Goal: Task Accomplishment & Management: Use online tool/utility

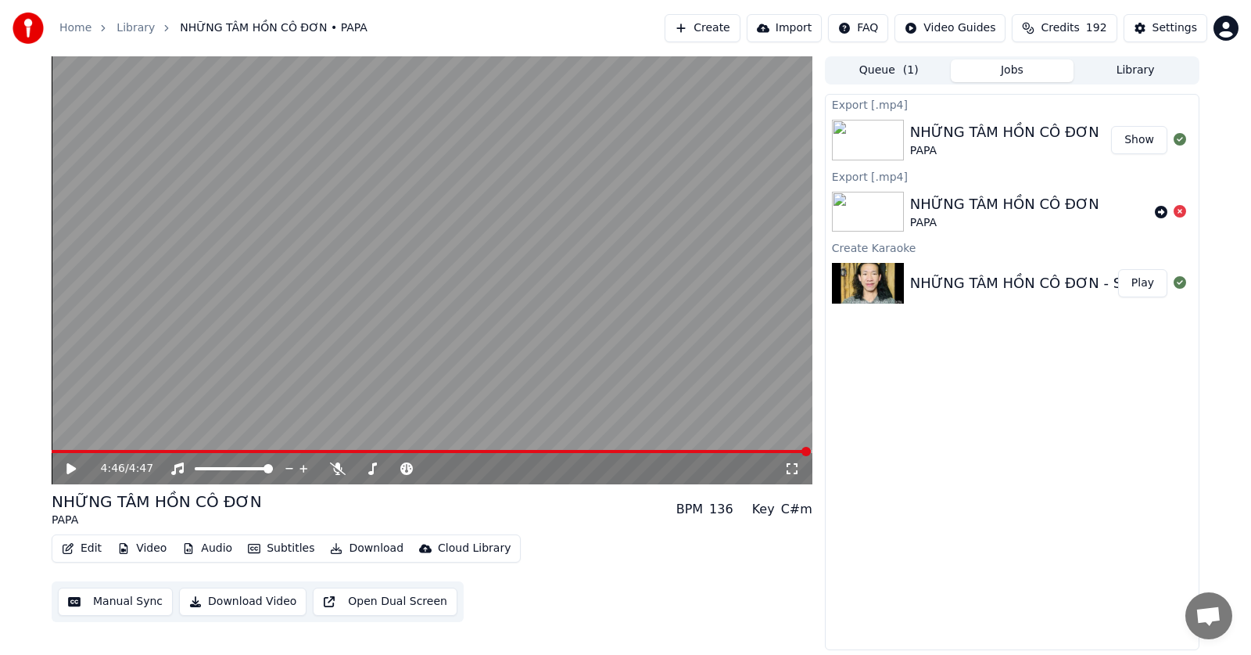
click at [796, 27] on button "Import" at bounding box center [784, 28] width 75 height 28
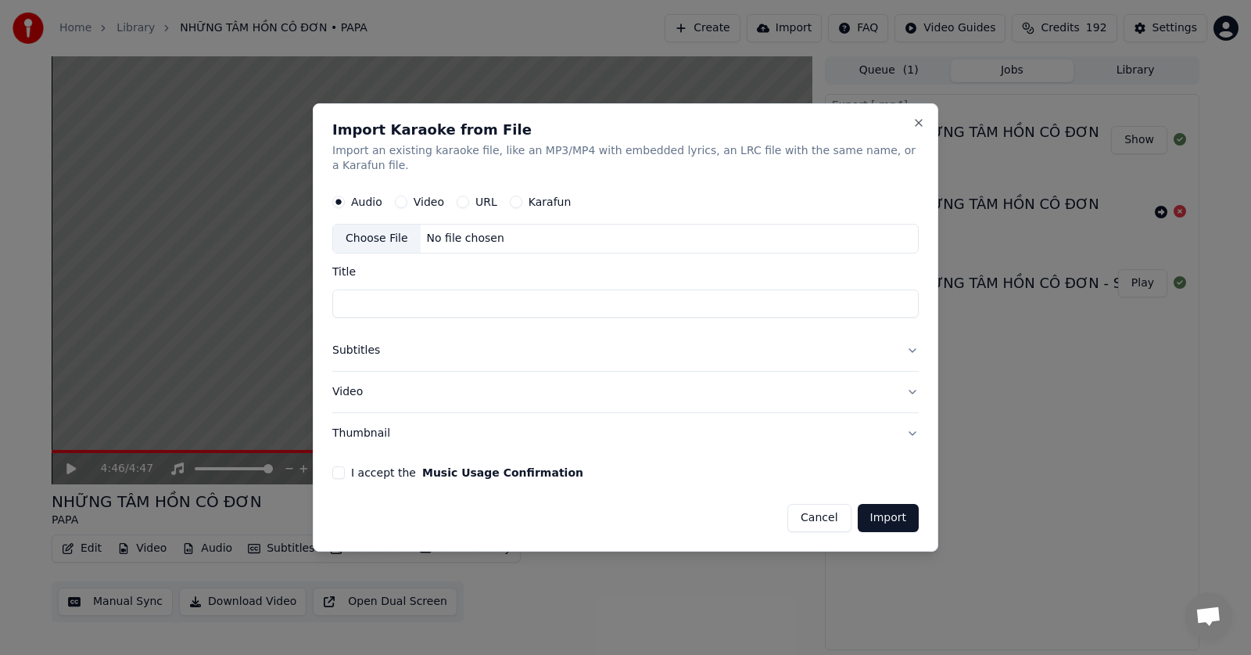
click at [478, 197] on label "URL" at bounding box center [487, 202] width 22 height 11
click at [469, 196] on button "URL" at bounding box center [463, 202] width 13 height 13
click at [464, 227] on input "text" at bounding box center [625, 239] width 587 height 31
paste input "**********"
type input "**********"
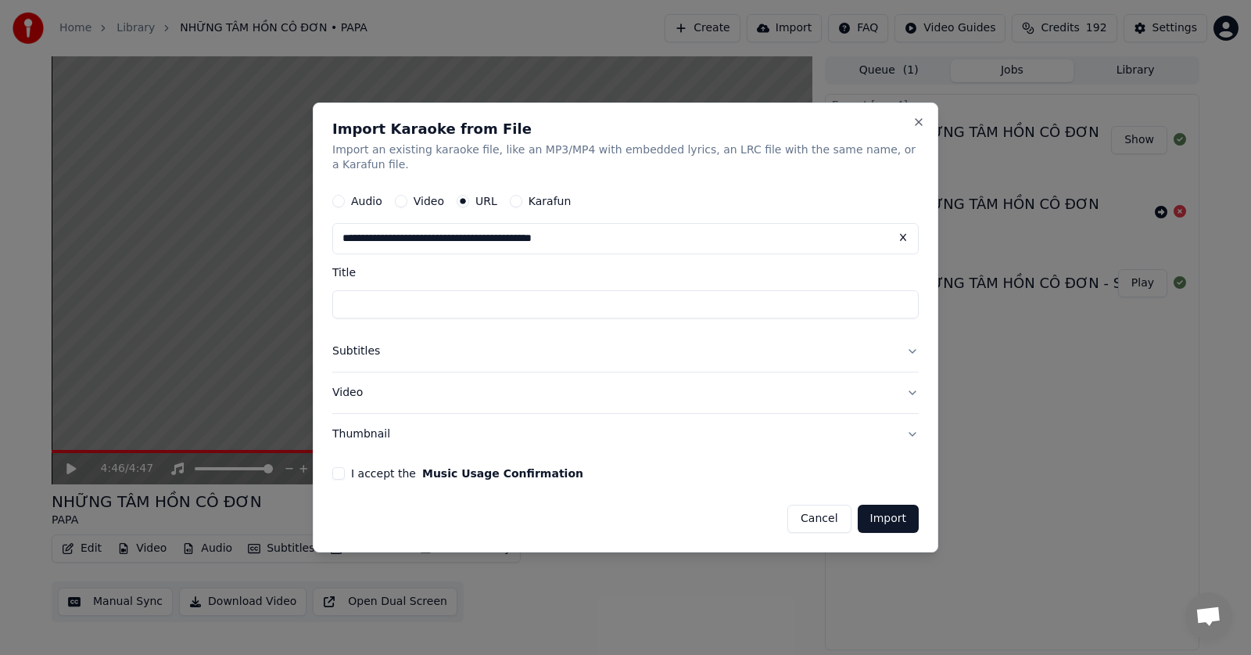
click at [436, 299] on input "Title" at bounding box center [625, 305] width 587 height 28
type input "**********"
click at [407, 348] on button "Subtitles" at bounding box center [625, 352] width 587 height 41
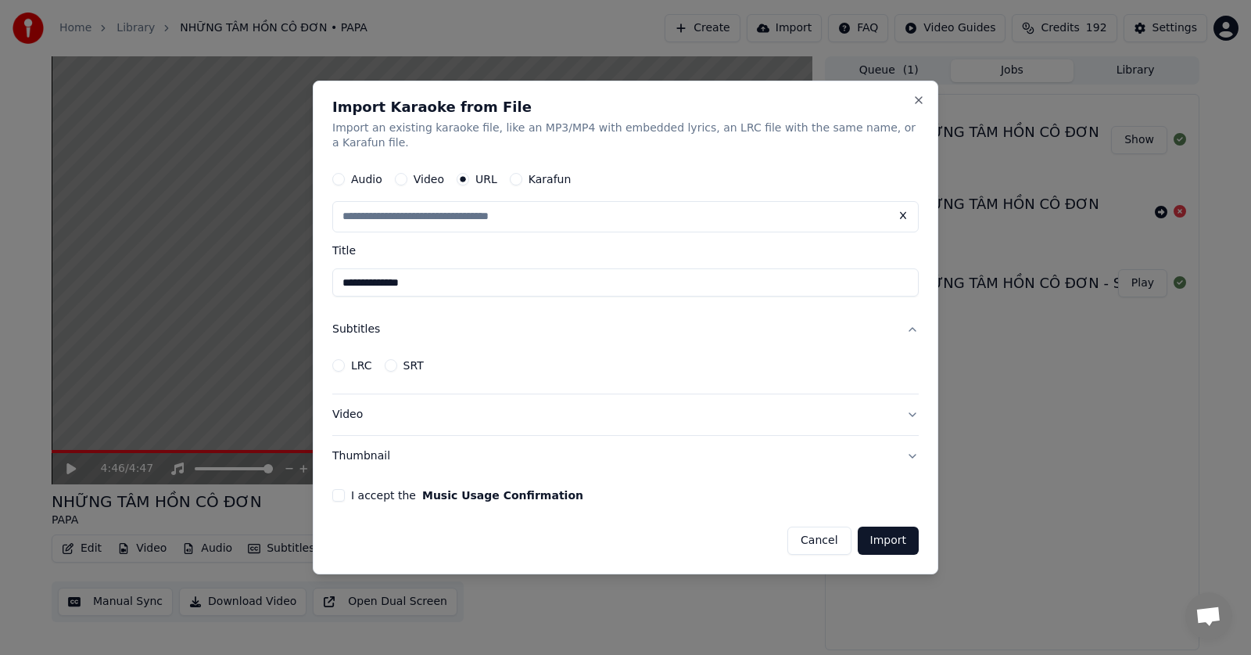
click at [816, 537] on button "Cancel" at bounding box center [819, 540] width 63 height 28
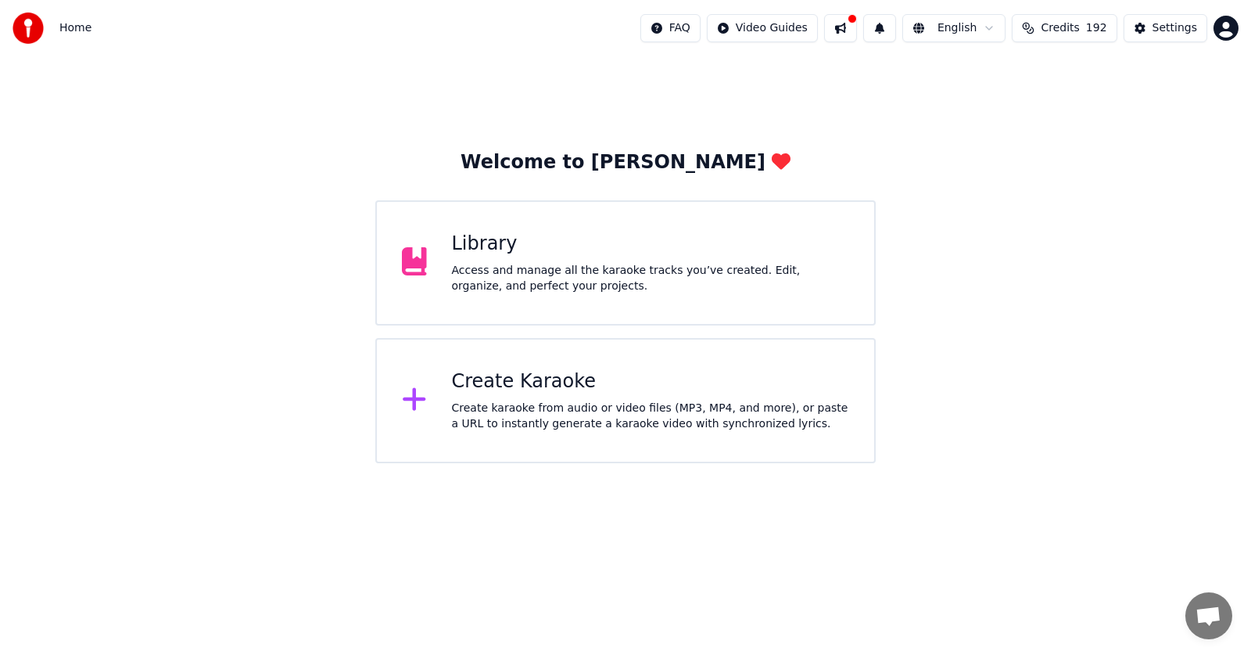
click at [606, 381] on div "Create Karaoke" at bounding box center [651, 381] width 398 height 25
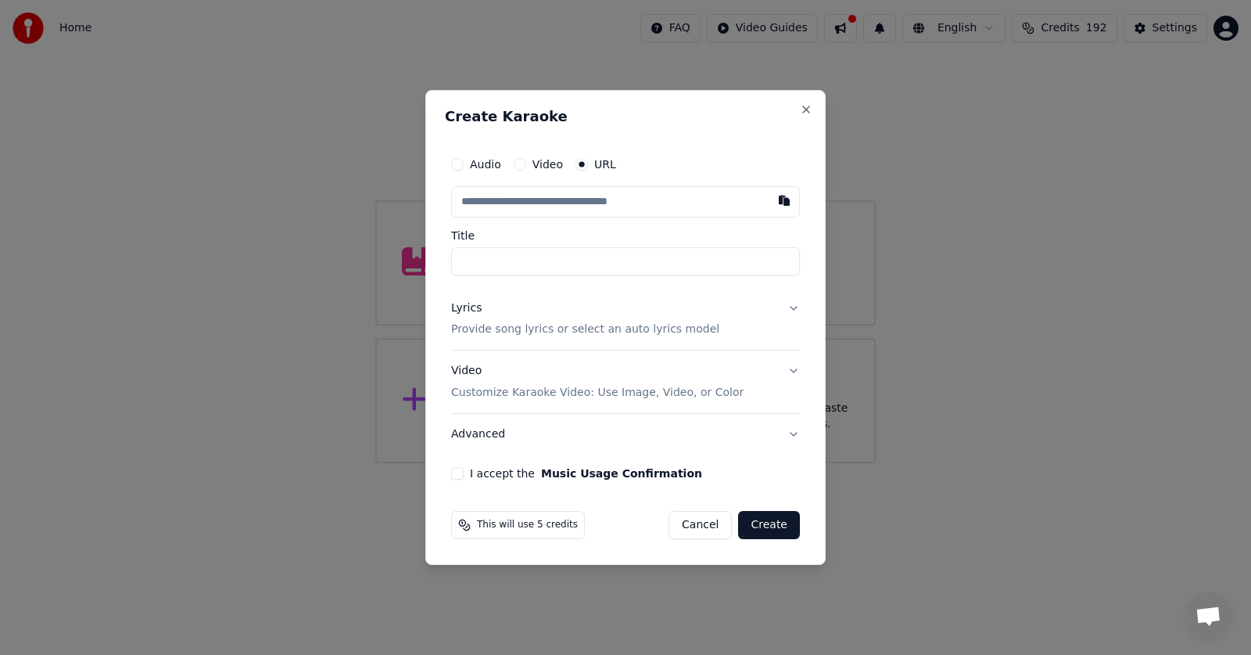
click at [565, 206] on input "text" at bounding box center [625, 201] width 349 height 31
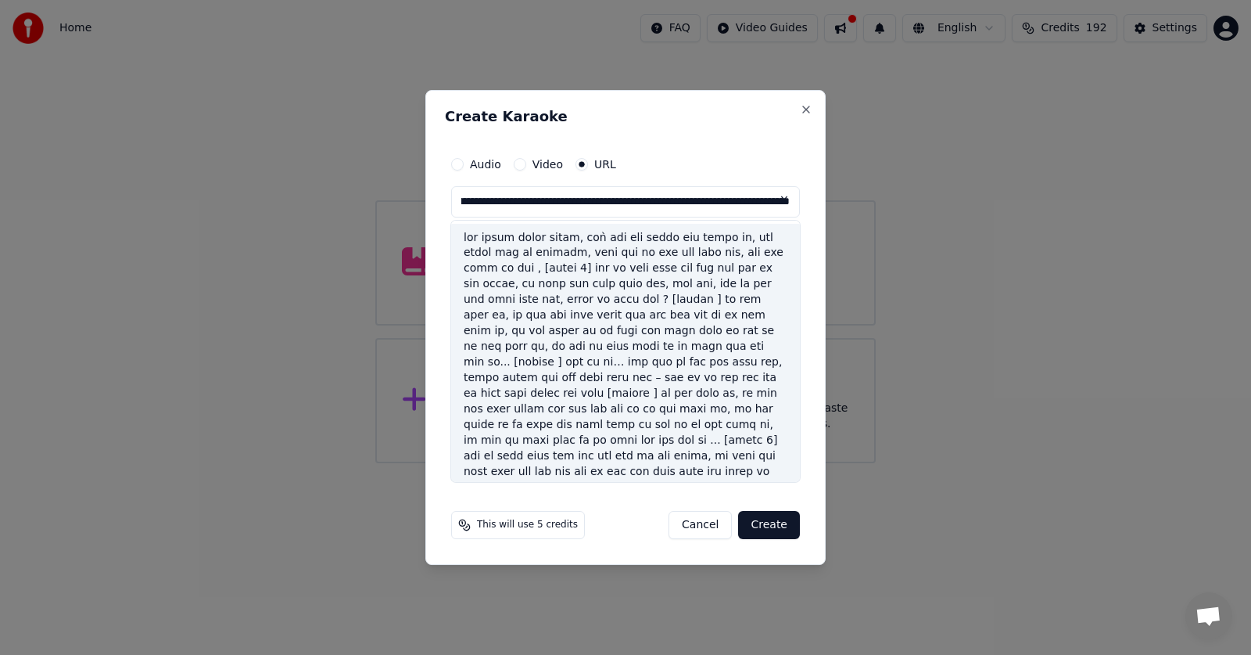
scroll to position [3, 0]
type input "**********"
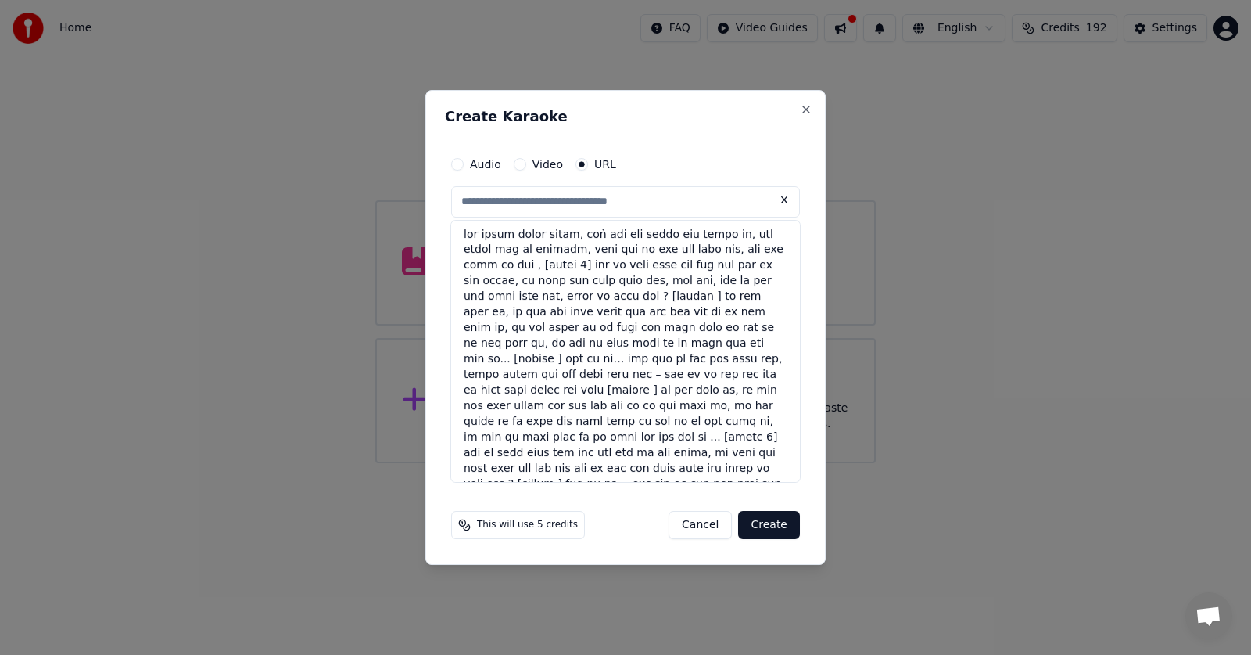
click at [784, 195] on button at bounding box center [784, 200] width 31 height 28
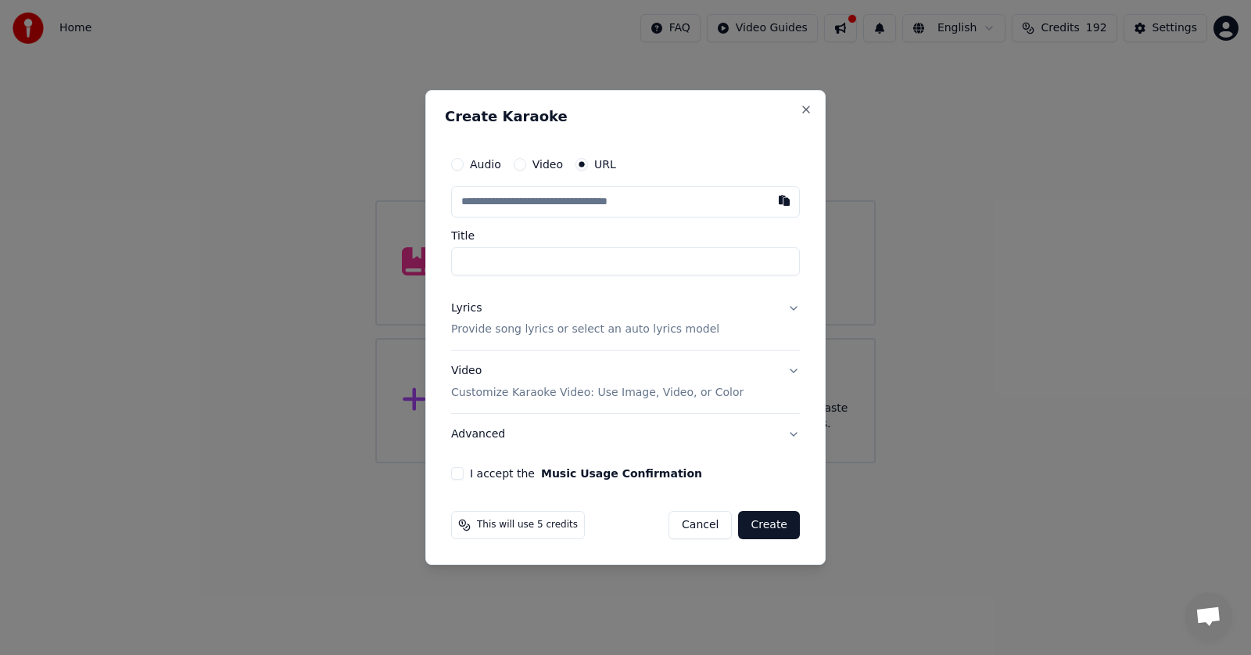
click at [574, 328] on p "Provide song lyrics or select an auto lyrics model" at bounding box center [585, 330] width 268 height 16
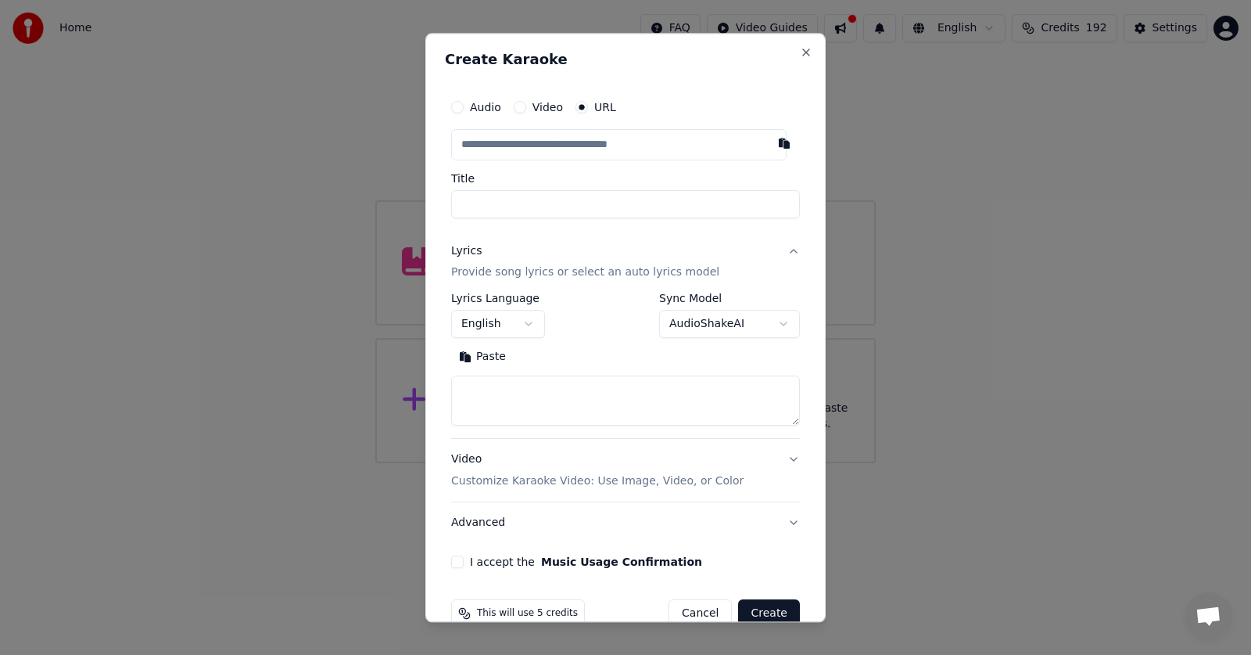
click at [539, 400] on textarea at bounding box center [625, 401] width 349 height 50
paste textarea "**********"
type textarea "**********"
click at [546, 146] on input "text" at bounding box center [619, 144] width 336 height 31
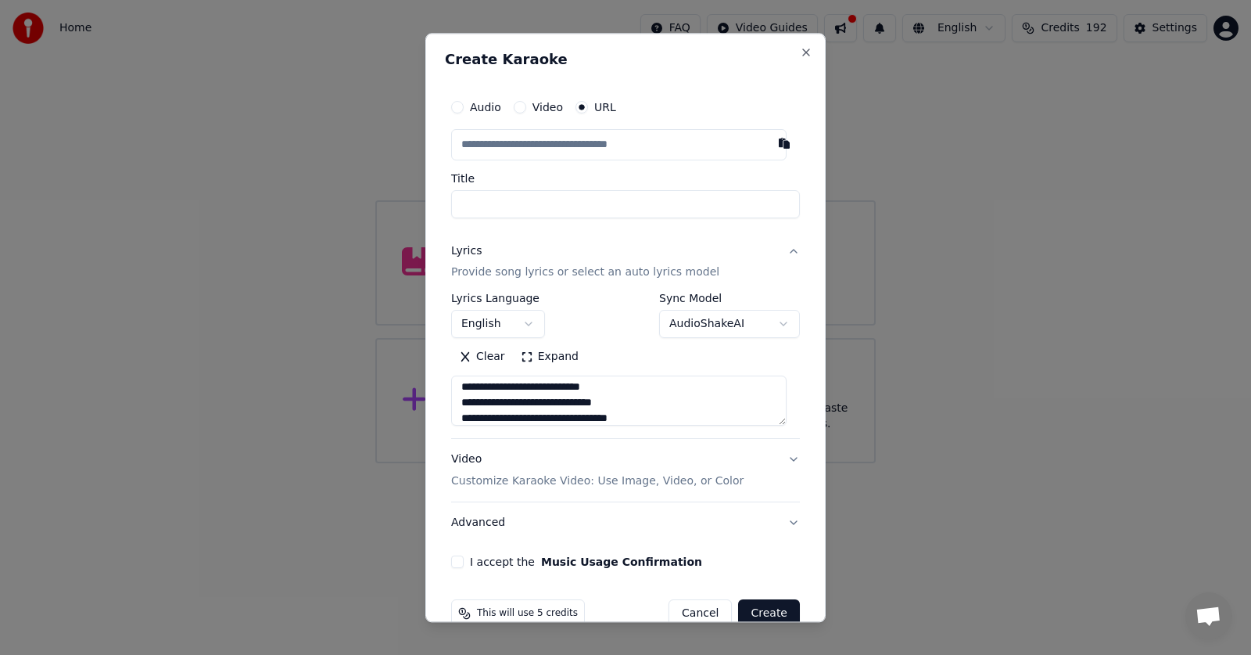
paste input "**********"
type input "**********"
click at [543, 205] on input "**********" at bounding box center [625, 204] width 349 height 28
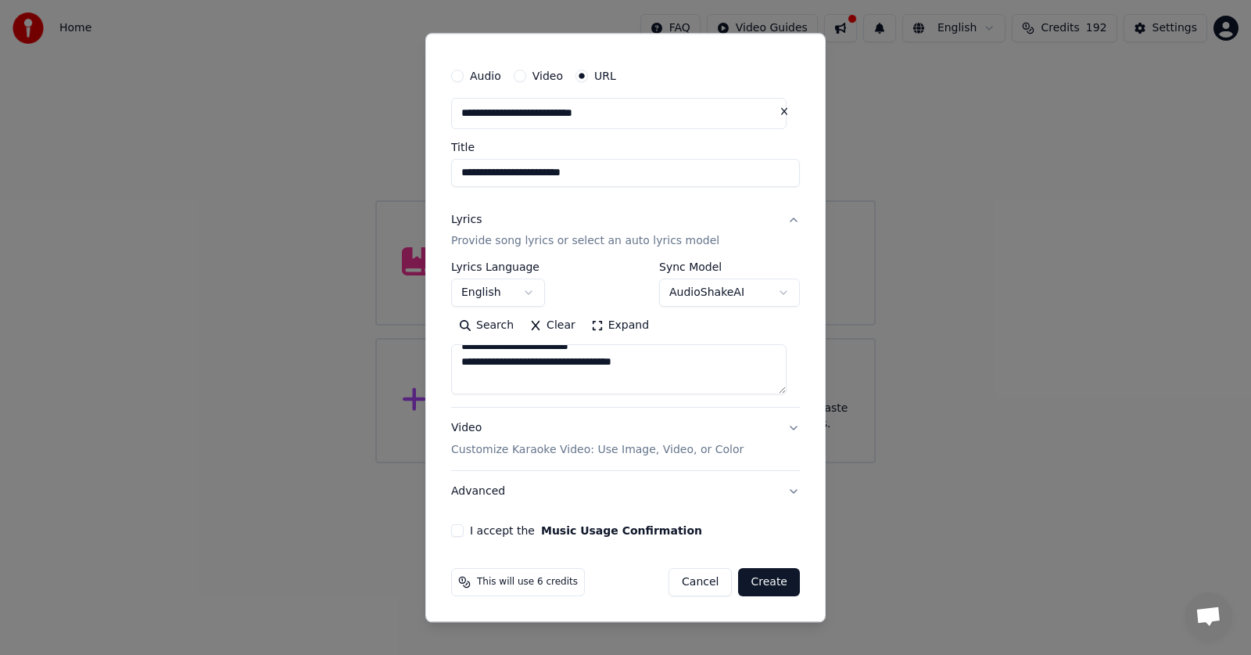
scroll to position [0, 0]
type input "**********"
click at [640, 368] on textarea at bounding box center [619, 370] width 336 height 50
click at [652, 372] on textarea at bounding box center [619, 370] width 336 height 50
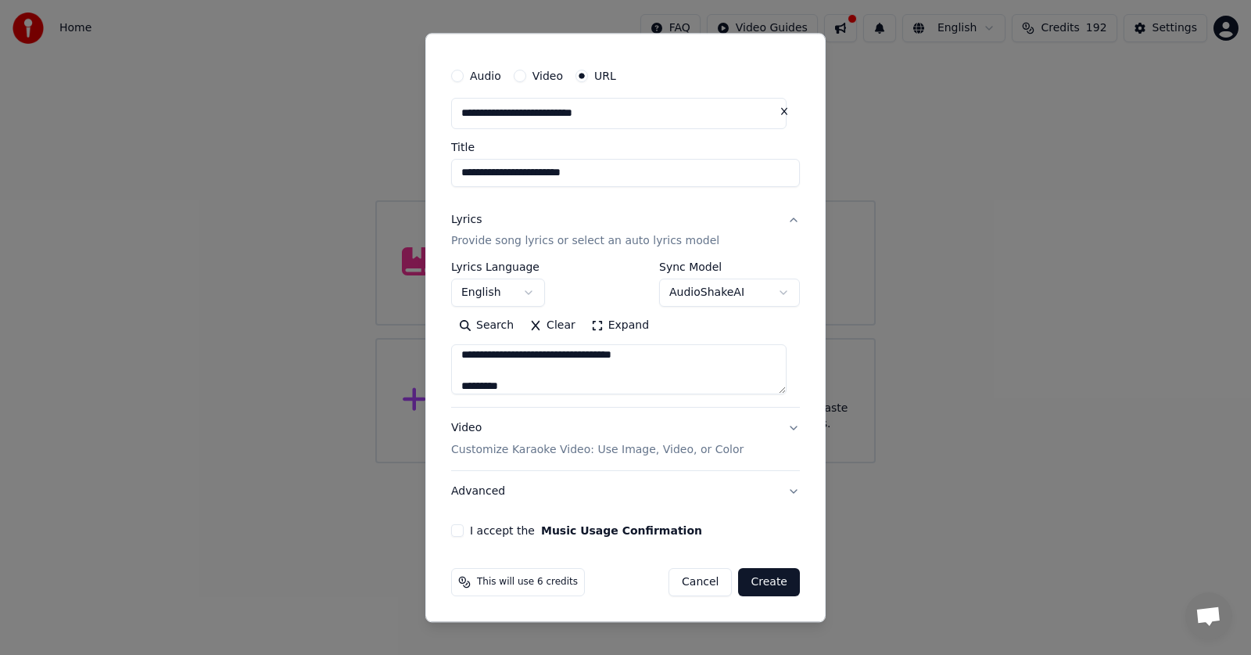
scroll to position [176, 0]
click at [555, 368] on textarea at bounding box center [619, 370] width 336 height 50
click at [532, 373] on textarea at bounding box center [619, 370] width 336 height 50
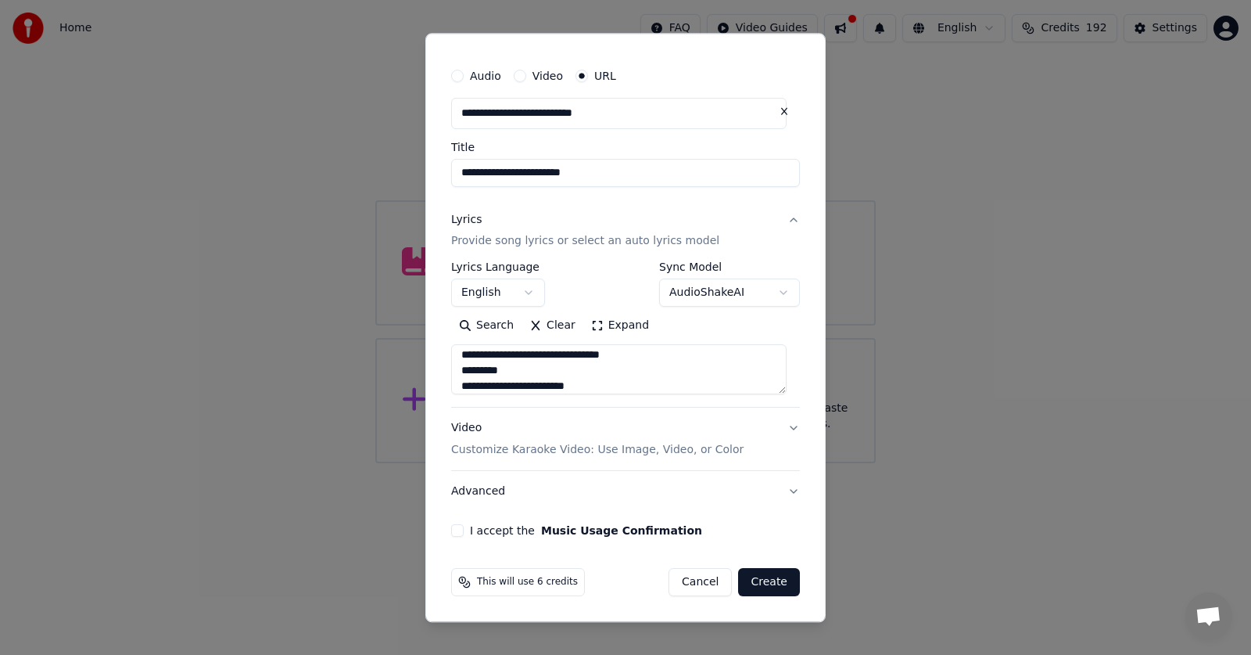
click at [554, 375] on textarea at bounding box center [619, 370] width 336 height 50
click at [623, 362] on textarea at bounding box center [619, 370] width 336 height 50
click at [621, 357] on textarea at bounding box center [619, 370] width 336 height 50
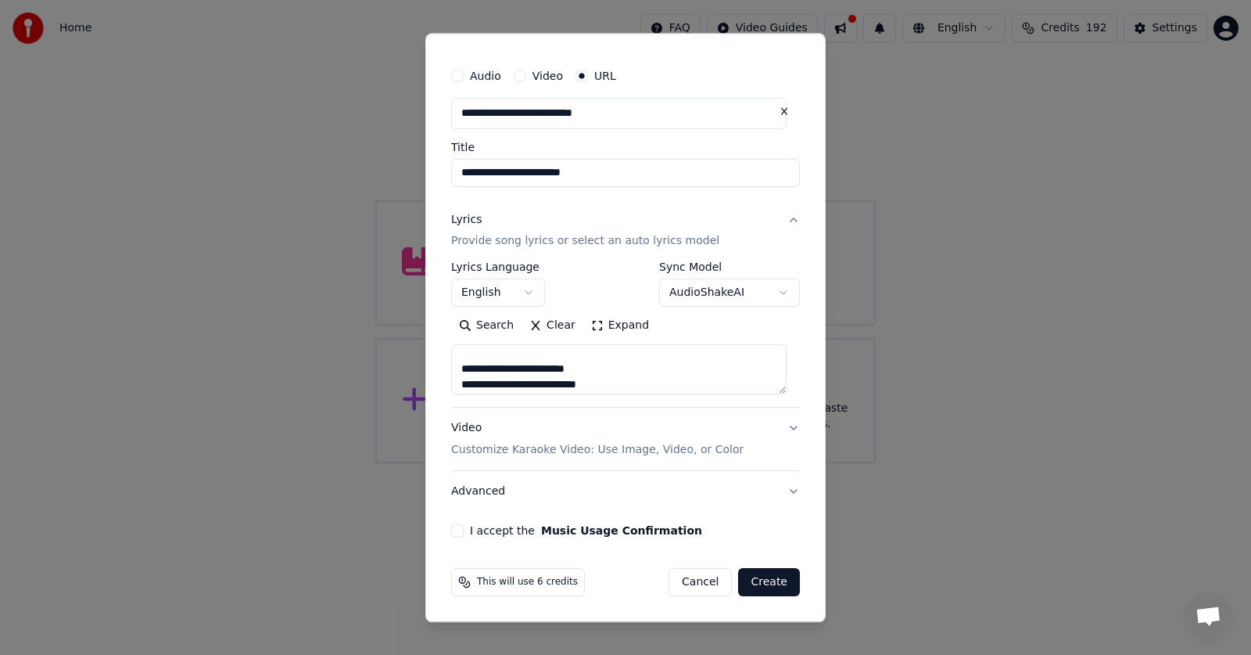
scroll to position [365, 0]
click at [623, 375] on textarea at bounding box center [619, 370] width 336 height 50
click at [565, 370] on textarea at bounding box center [619, 370] width 336 height 50
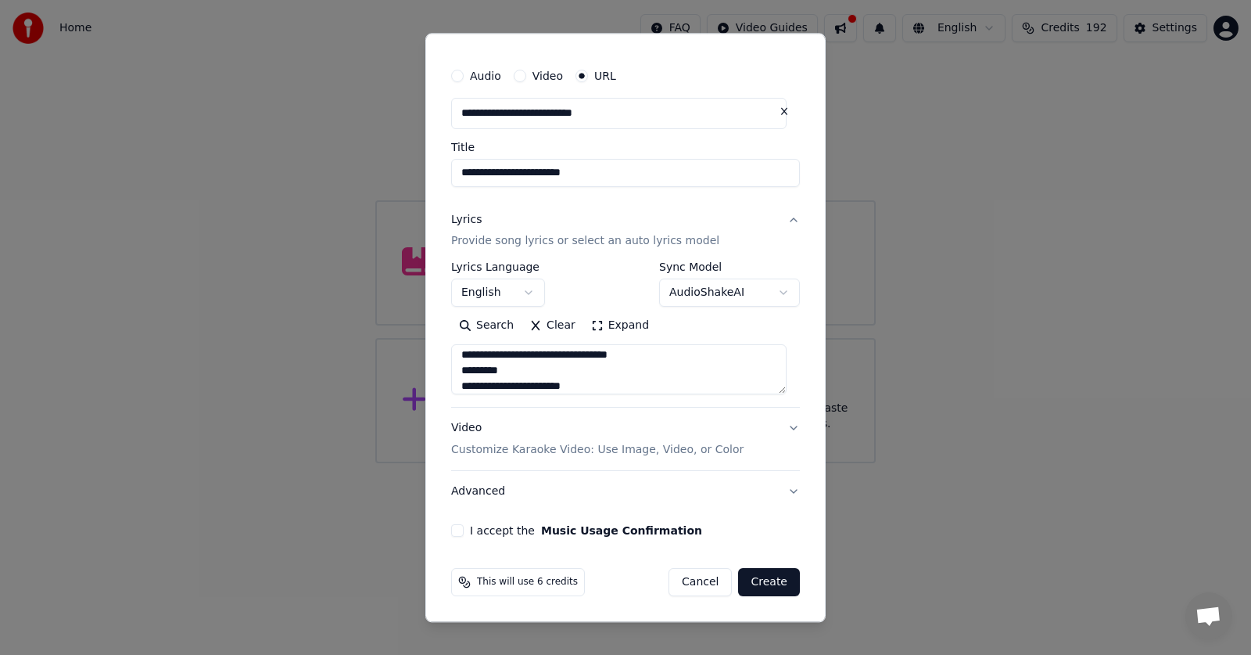
click at [557, 368] on textarea at bounding box center [619, 370] width 336 height 50
click at [566, 372] on textarea at bounding box center [619, 370] width 336 height 50
type textarea "**********"
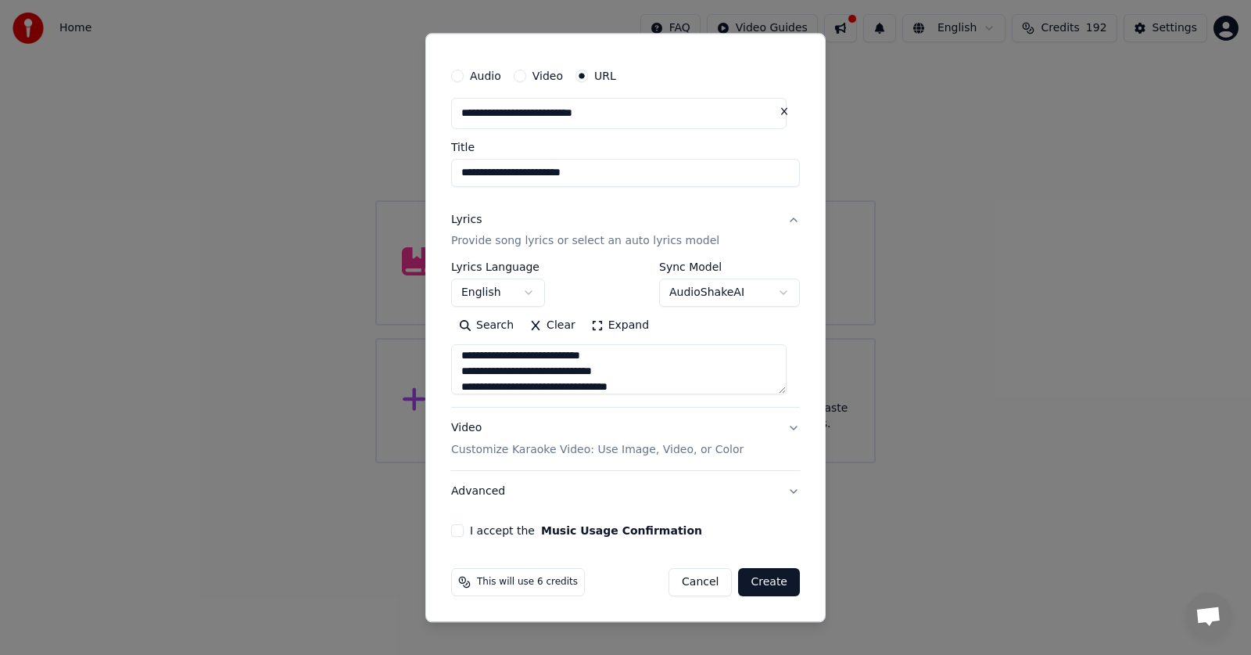
click at [501, 454] on p "Customize Karaoke Video: Use Image, Video, or Color" at bounding box center [597, 451] width 293 height 16
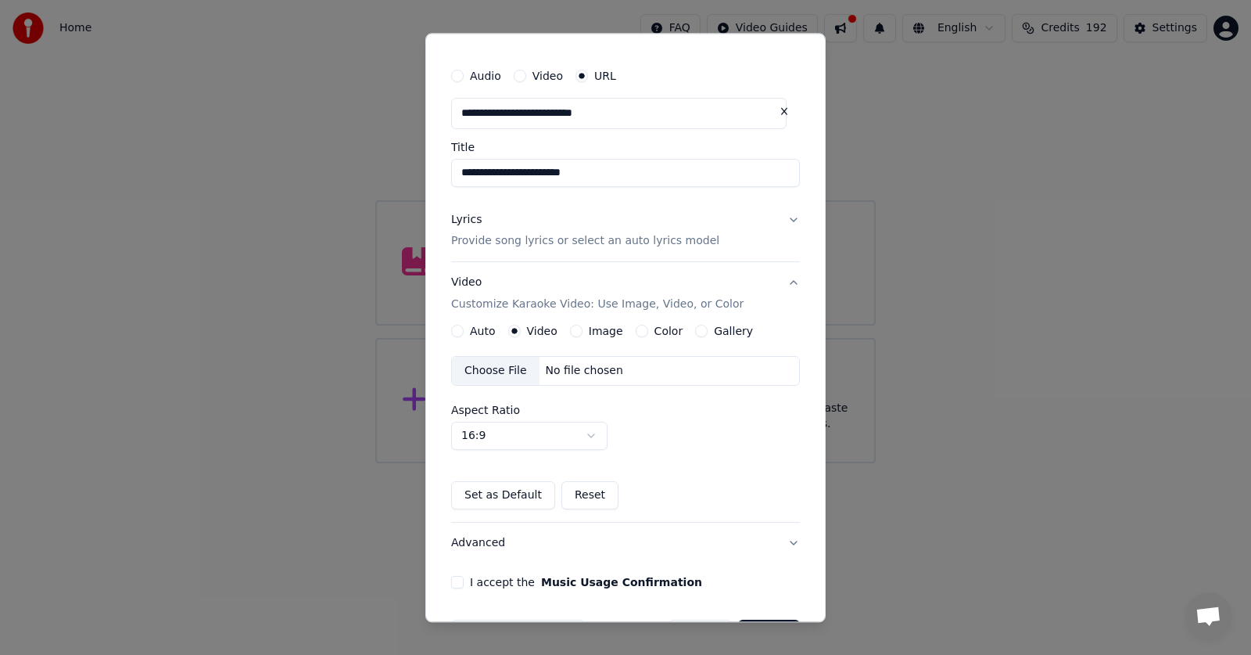
click at [508, 373] on div "Choose File" at bounding box center [496, 371] width 88 height 28
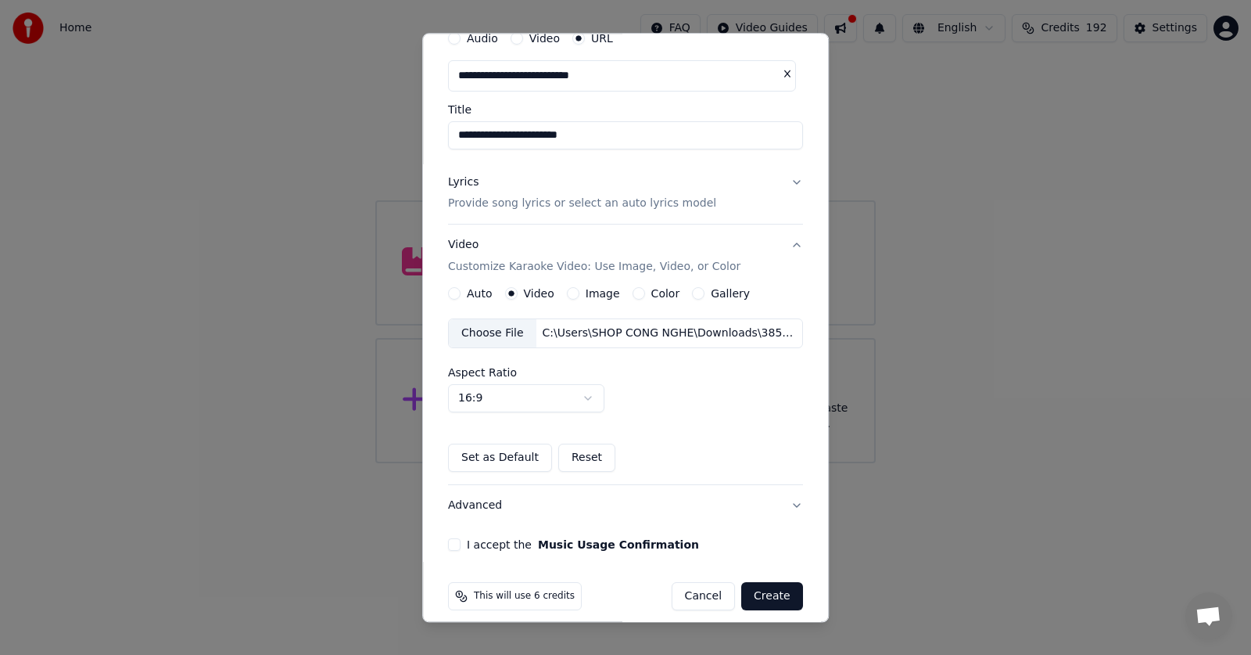
scroll to position [83, 0]
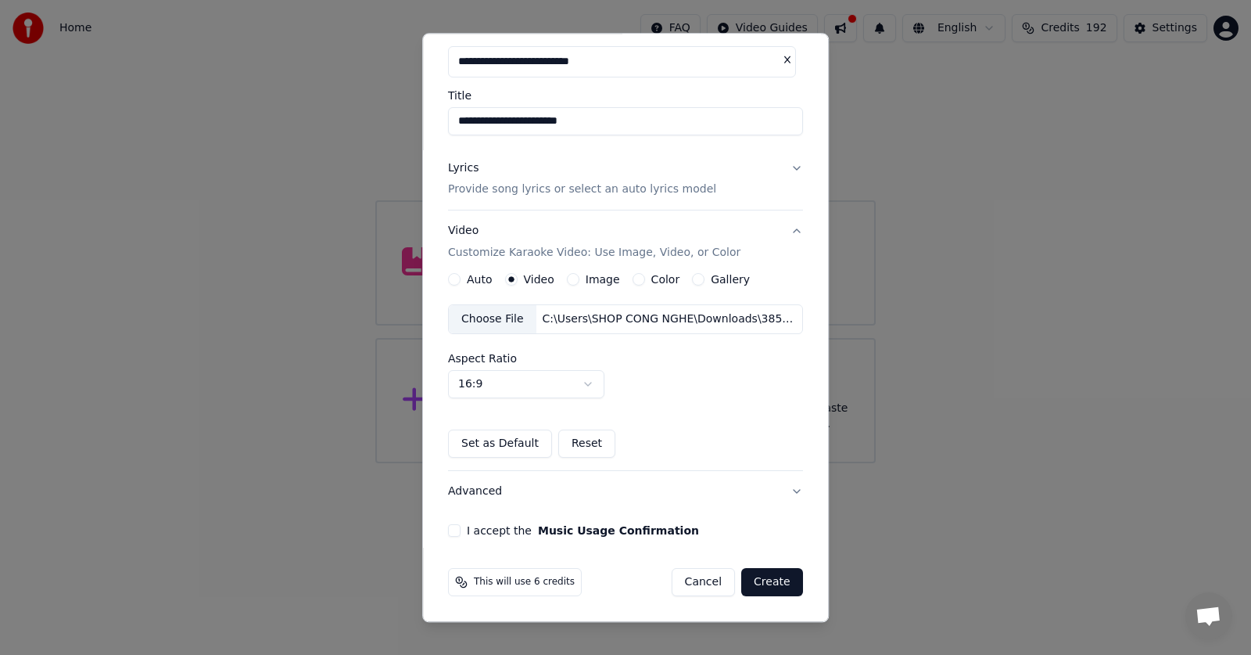
click at [454, 526] on button "I accept the Music Usage Confirmation" at bounding box center [454, 531] width 13 height 13
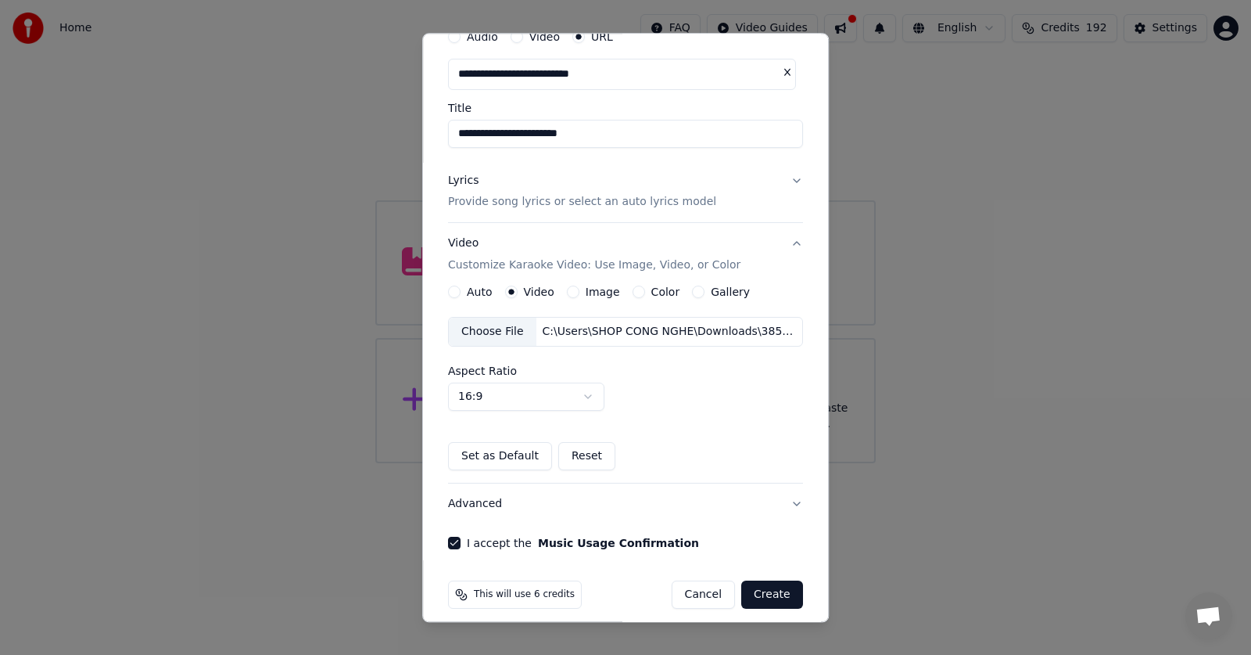
scroll to position [78, 0]
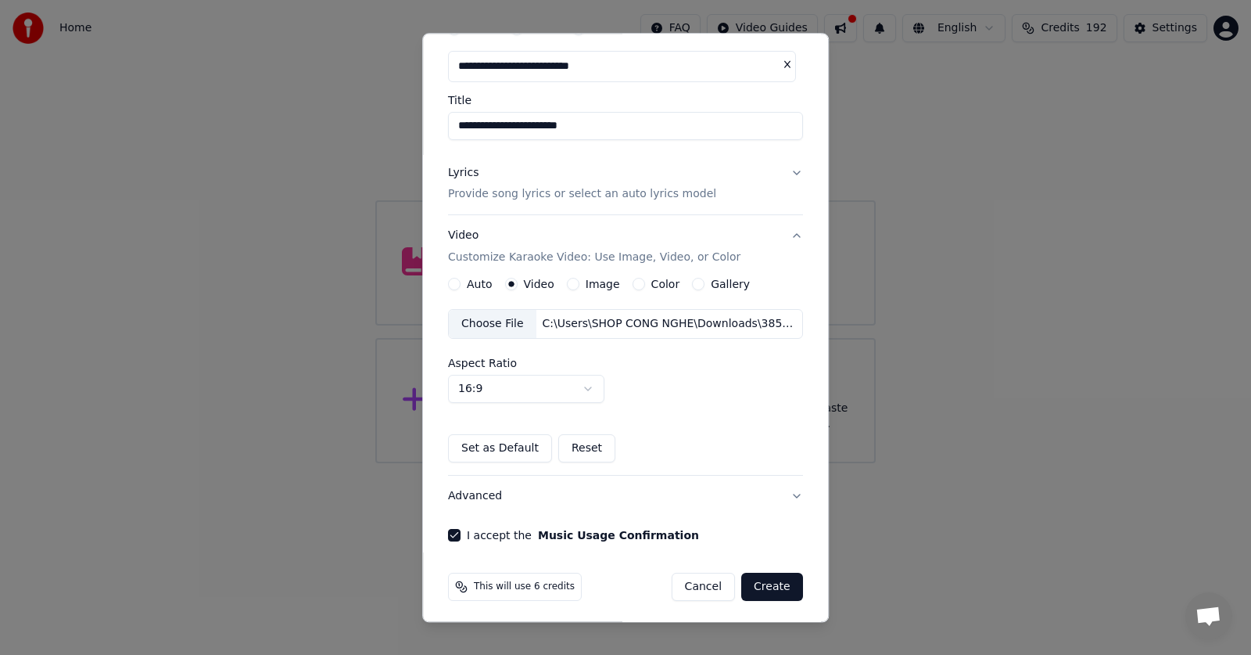
click at [760, 588] on button "Create" at bounding box center [772, 587] width 62 height 28
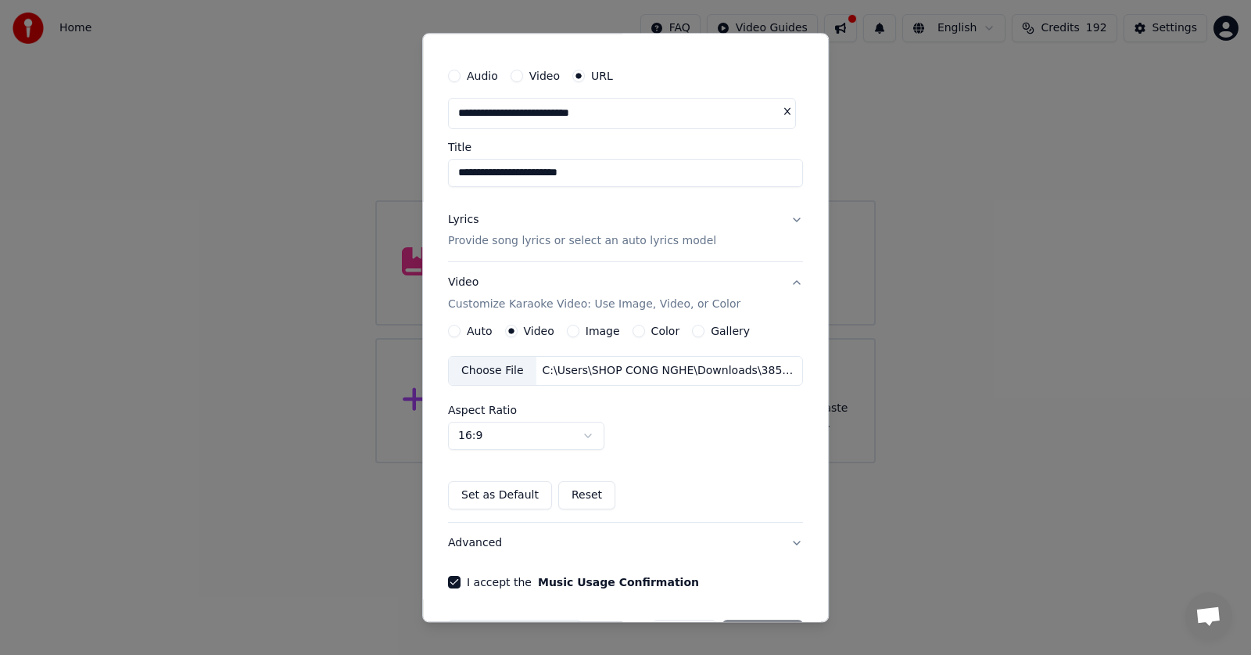
scroll to position [0, 0]
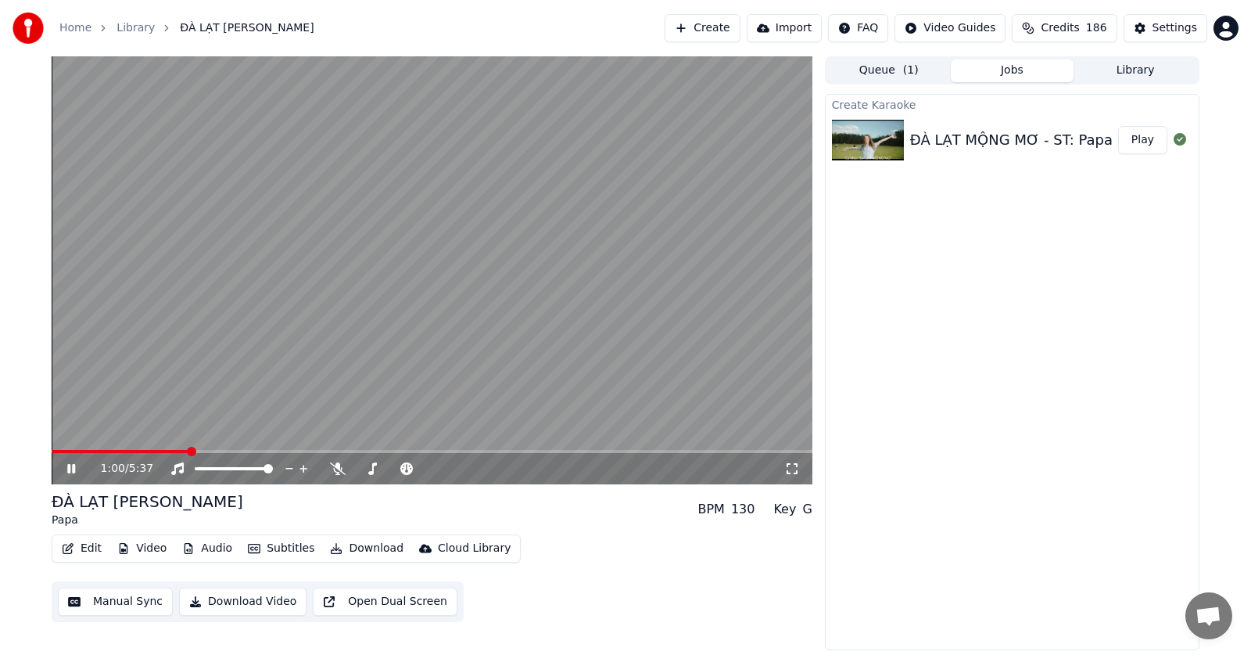
click at [70, 451] on span at bounding box center [120, 451] width 137 height 3
click at [52, 453] on span at bounding box center [52, 451] width 0 height 3
click at [340, 465] on icon at bounding box center [338, 468] width 16 height 13
click at [374, 468] on span at bounding box center [364, 468] width 19 height 3
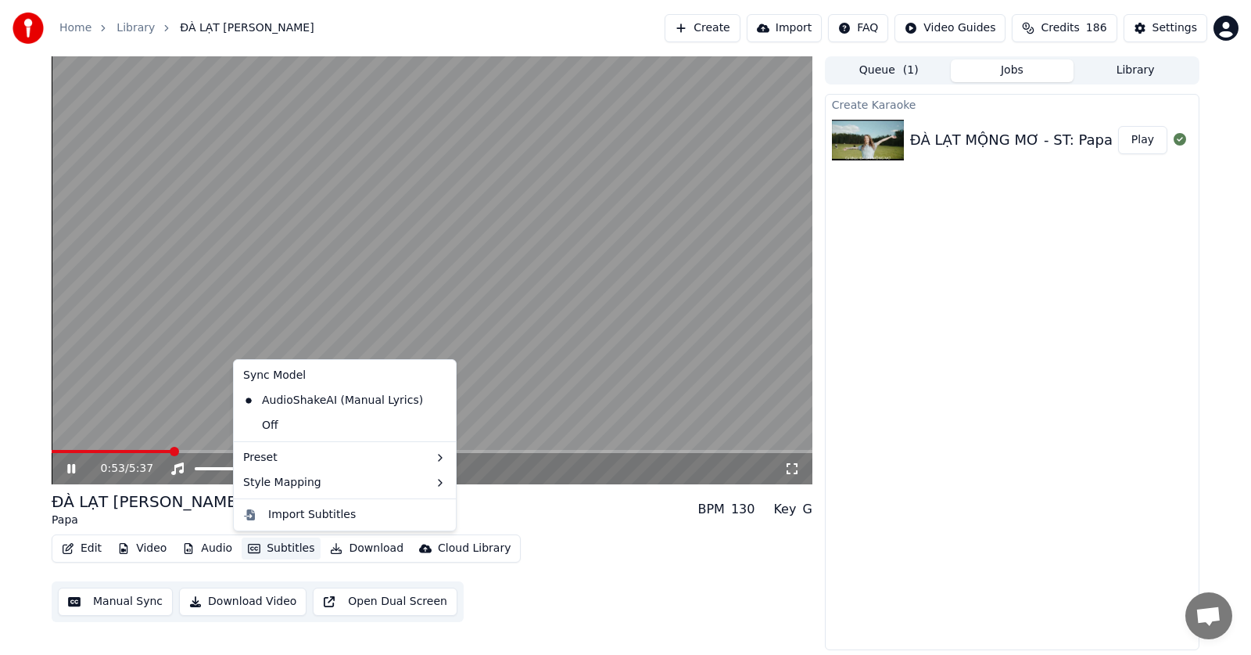
click at [257, 551] on button "Subtitles" at bounding box center [281, 548] width 79 height 22
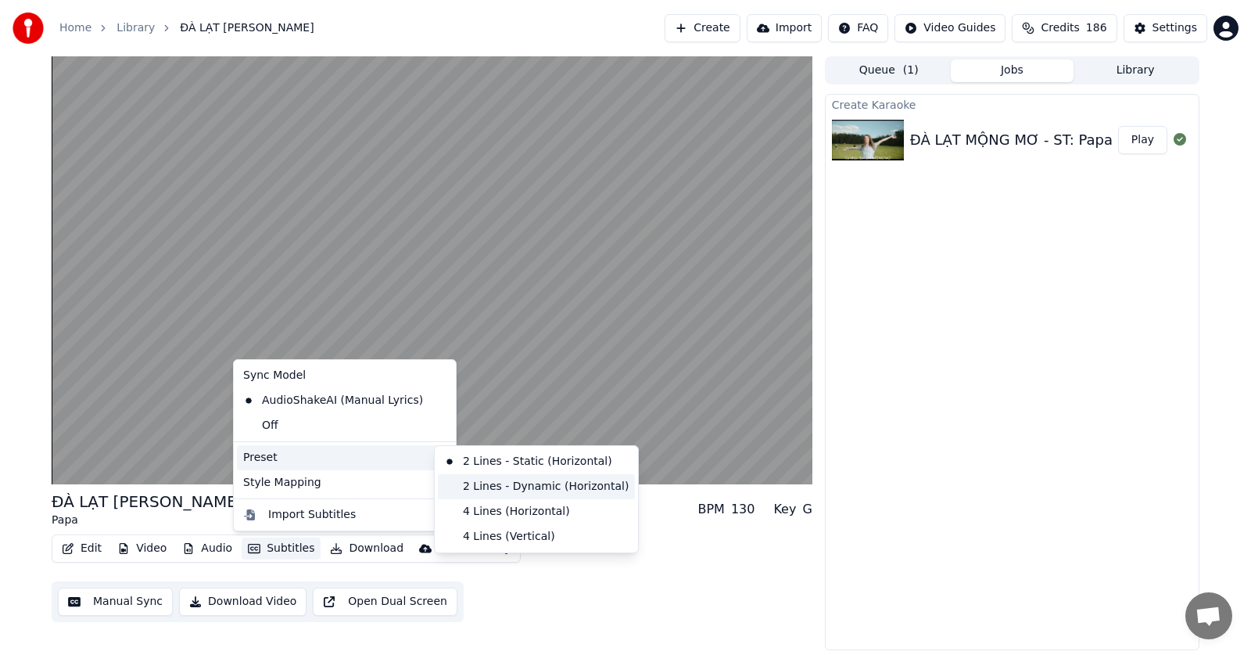
click at [485, 483] on div "2 Lines - Dynamic (Horizontal)" at bounding box center [536, 486] width 197 height 25
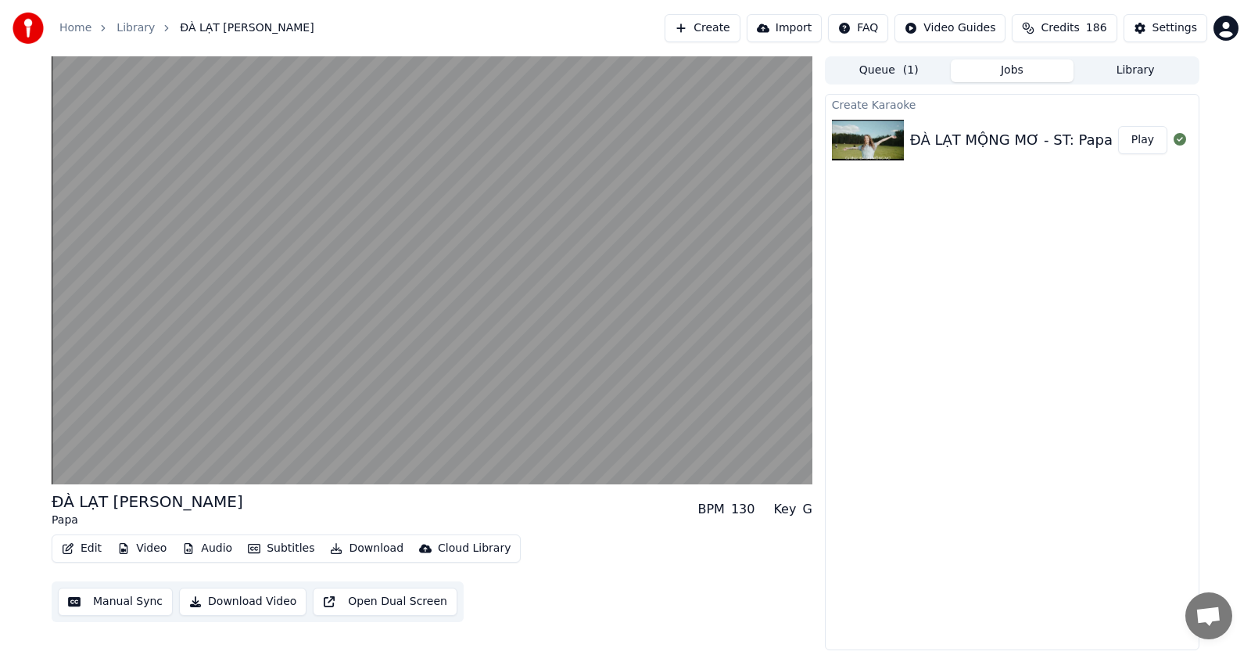
click at [267, 547] on button "Subtitles" at bounding box center [281, 548] width 79 height 22
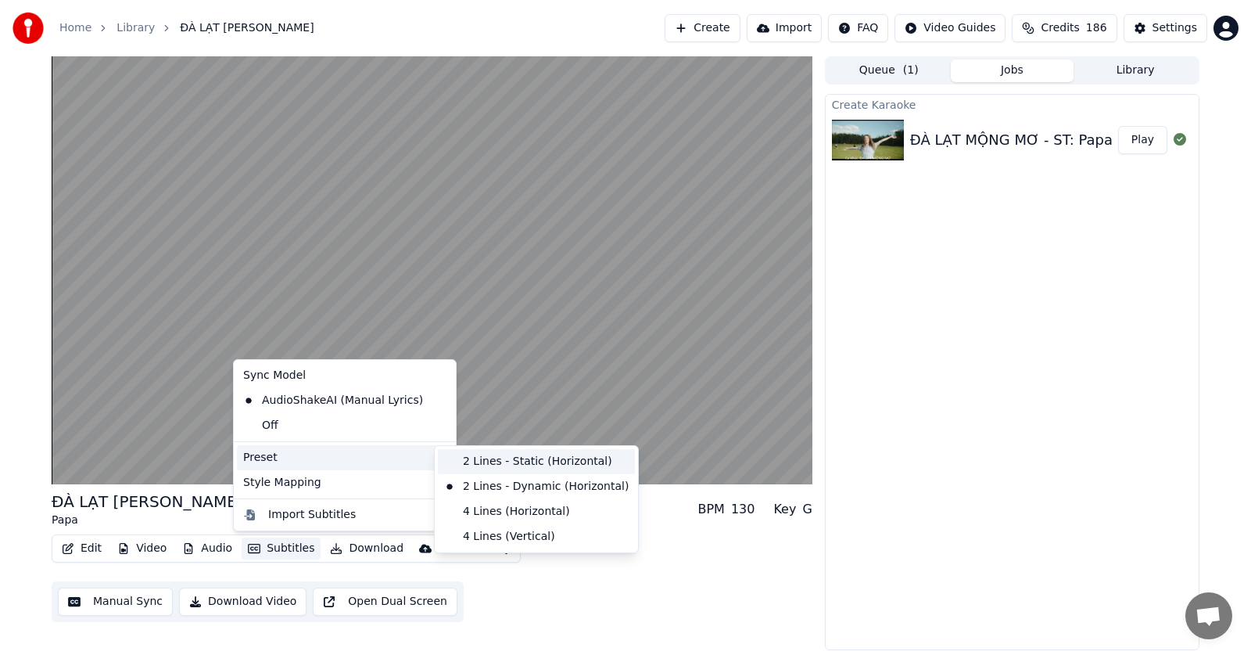
click at [511, 463] on div "2 Lines - Static (Horizontal)" at bounding box center [536, 461] width 197 height 25
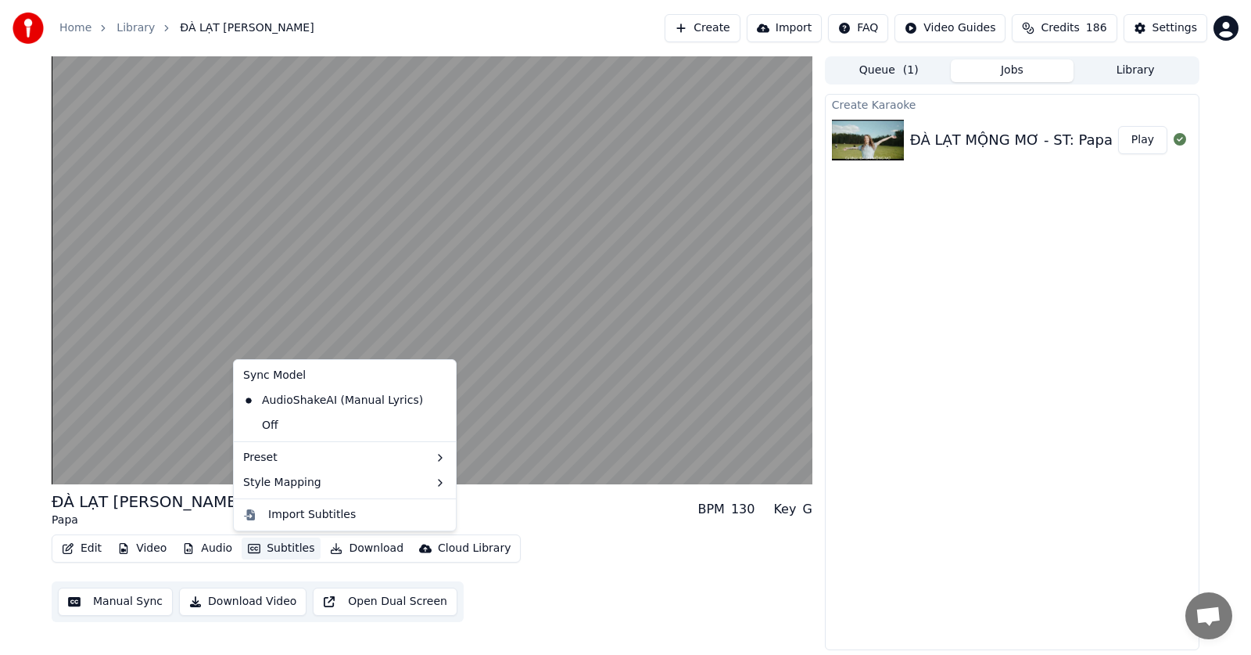
click at [275, 549] on button "Subtitles" at bounding box center [281, 548] width 79 height 22
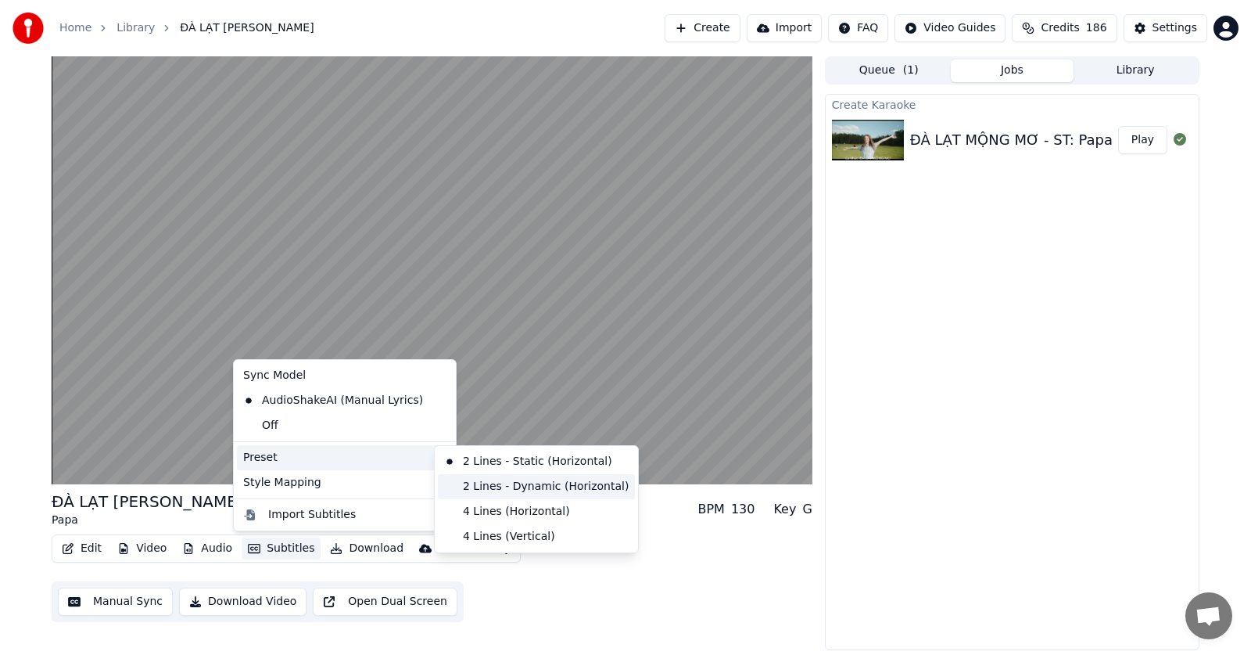
click at [506, 490] on div "2 Lines - Dynamic (Horizontal)" at bounding box center [536, 486] width 197 height 25
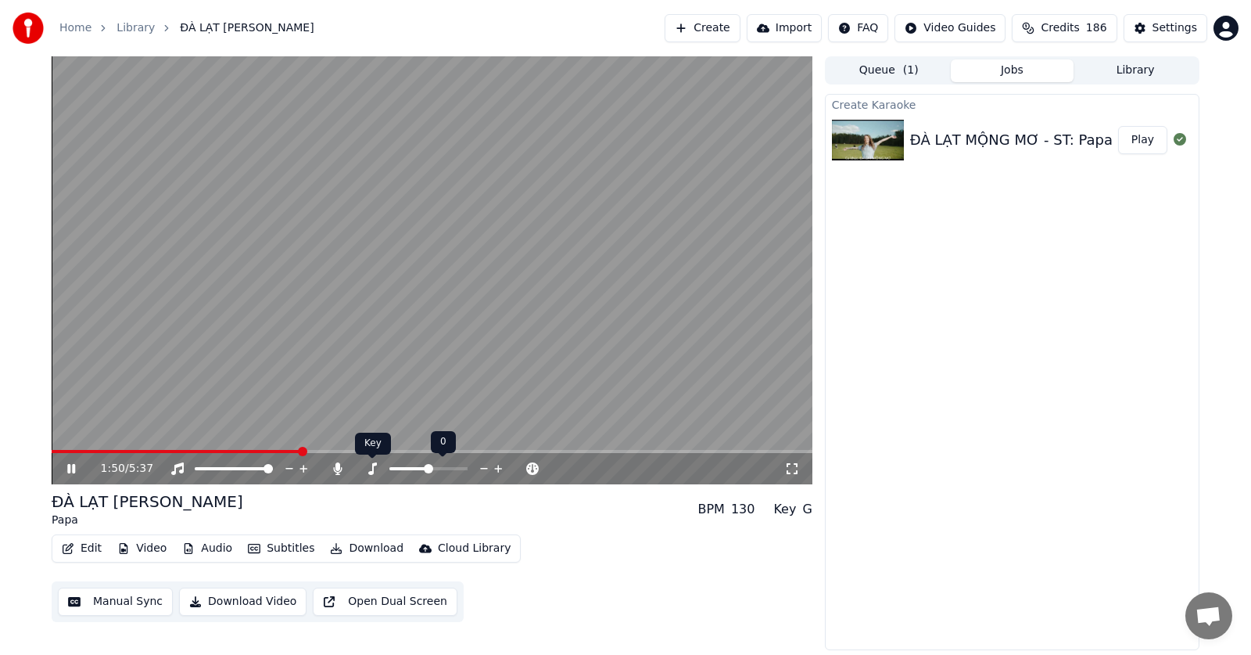
click at [377, 467] on icon at bounding box center [372, 468] width 16 height 13
click at [418, 465] on span at bounding box center [416, 468] width 9 height 9
click at [386, 464] on span at bounding box center [386, 468] width 9 height 9
click at [792, 469] on icon at bounding box center [792, 468] width 16 height 13
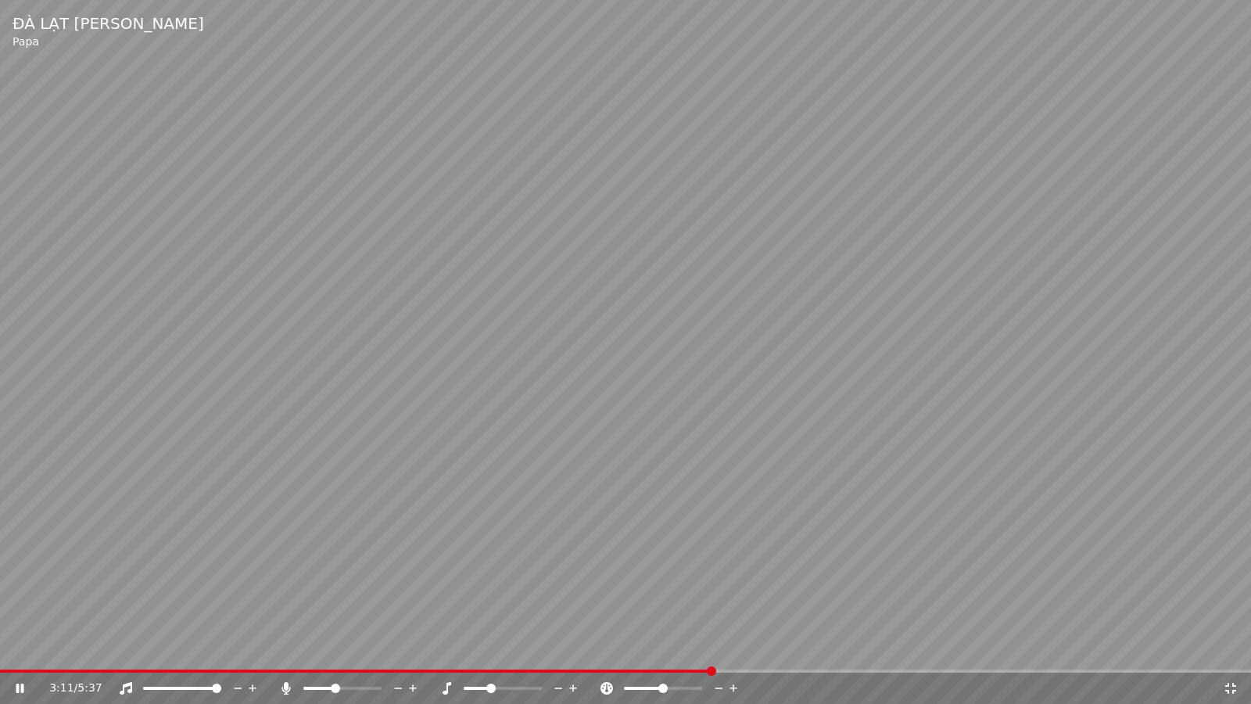
click at [1228, 654] on div "3:11 / 5:37" at bounding box center [625, 688] width 1239 height 16
click at [1227, 654] on icon at bounding box center [1231, 688] width 11 height 11
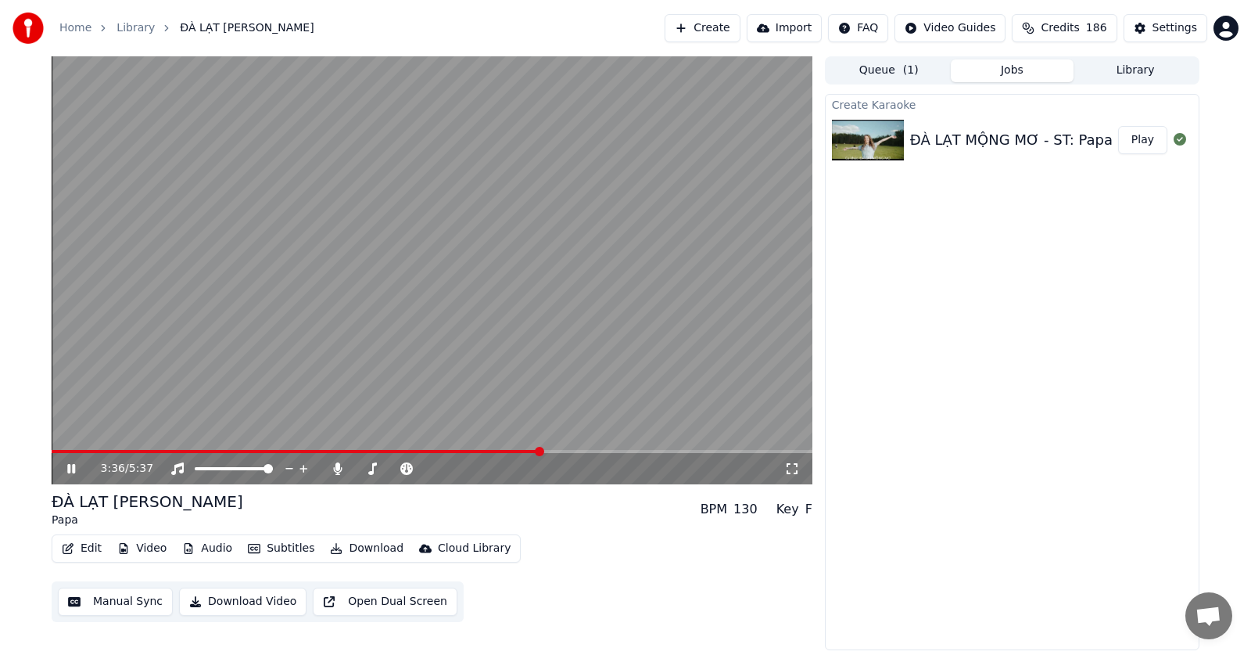
click at [792, 471] on icon at bounding box center [792, 468] width 16 height 13
click at [355, 472] on span at bounding box center [359, 468] width 9 height 9
click at [789, 469] on icon at bounding box center [792, 468] width 16 height 13
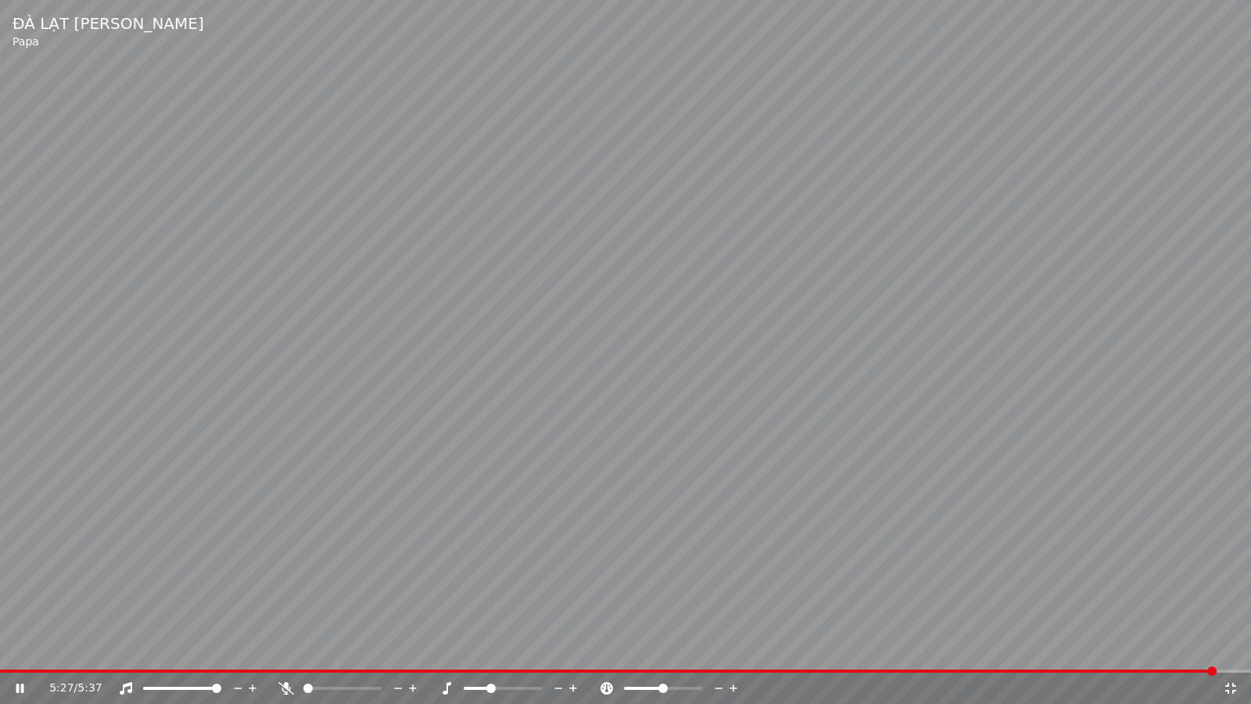
click at [1230, 654] on icon at bounding box center [1231, 688] width 16 height 13
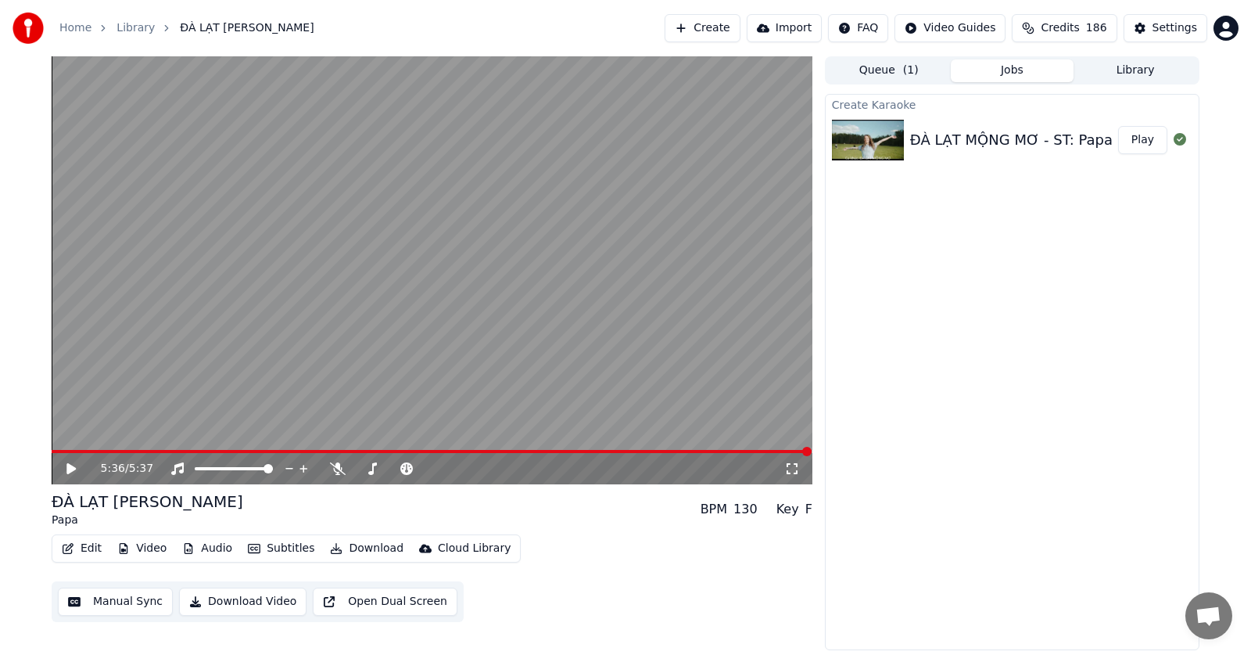
click at [232, 604] on button "Download Video" at bounding box center [242, 601] width 127 height 28
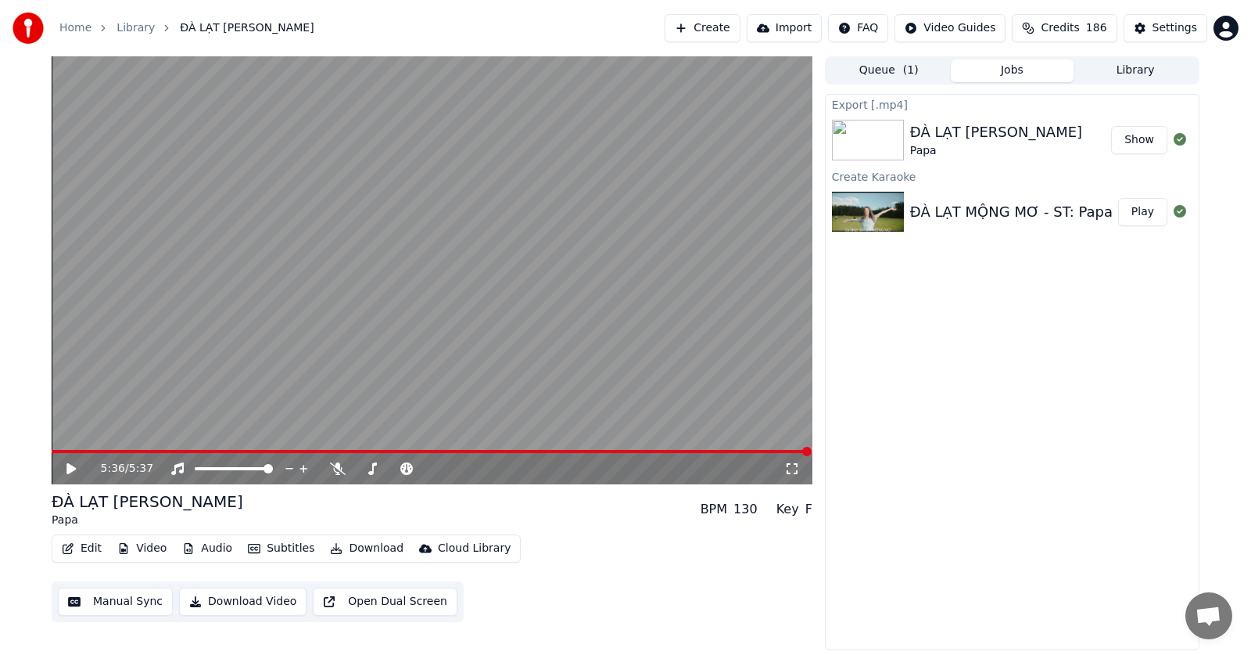
click at [1149, 142] on button "Show" at bounding box center [1139, 140] width 56 height 28
click at [355, 472] on span at bounding box center [359, 468] width 9 height 9
click at [375, 469] on icon at bounding box center [372, 468] width 16 height 13
click at [460, 470] on span at bounding box center [428, 468] width 78 height 3
click at [521, 506] on div "ĐÀ LẠT MỘNG MƠ Papa BPM 130 Key Cm" at bounding box center [432, 509] width 761 height 38
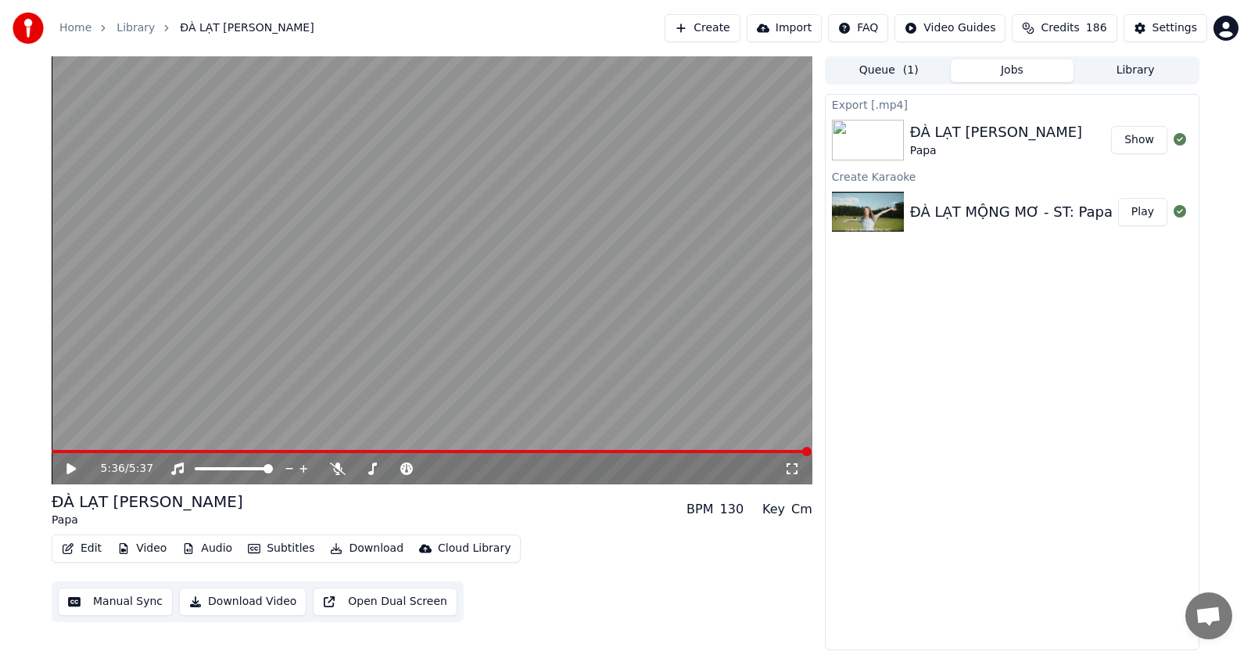
click at [69, 464] on icon at bounding box center [70, 468] width 9 height 11
click at [74, 468] on icon at bounding box center [71, 468] width 8 height 9
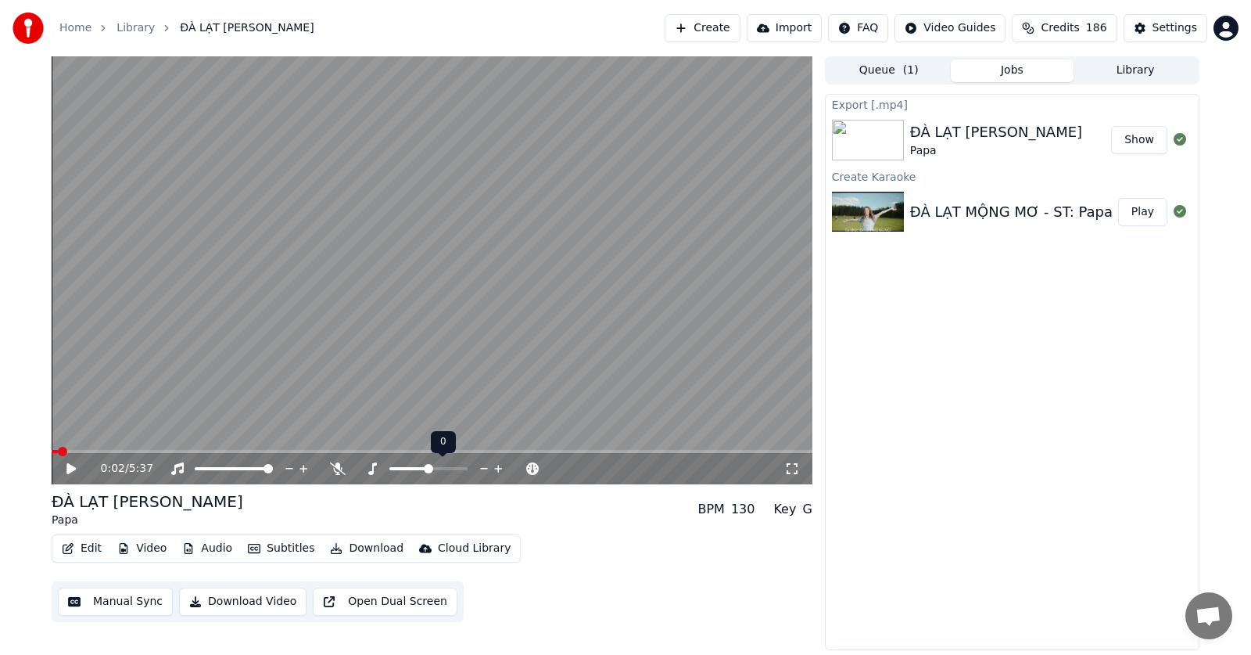
click at [430, 470] on span at bounding box center [428, 468] width 9 height 9
click at [459, 470] on span at bounding box center [428, 468] width 78 height 3
click at [460, 468] on span at bounding box center [462, 468] width 9 height 9
click at [373, 465] on icon at bounding box center [372, 468] width 9 height 13
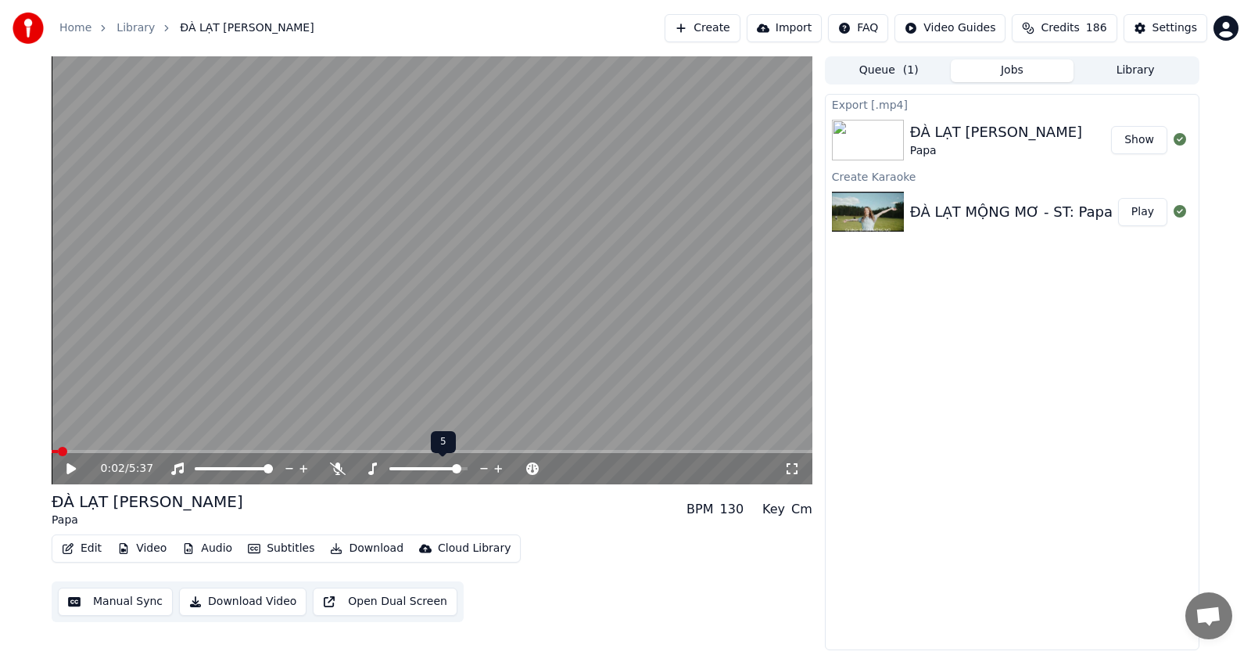
click at [459, 468] on span at bounding box center [456, 468] width 9 height 9
click at [231, 601] on button "Download Video" at bounding box center [242, 601] width 127 height 28
